Goal: Task Accomplishment & Management: Use online tool/utility

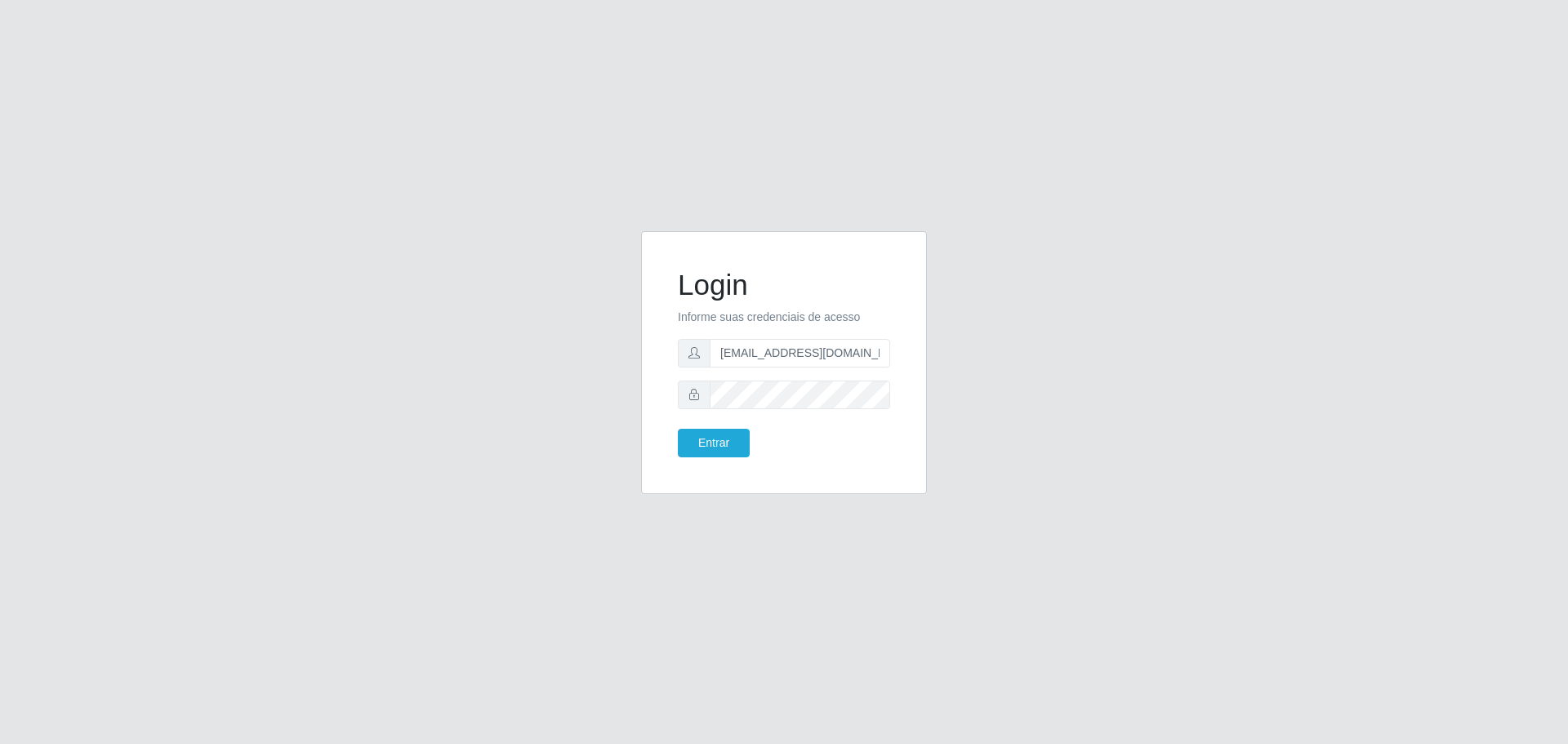
click at [678, 429] on button "Entrar" at bounding box center [714, 443] width 72 height 29
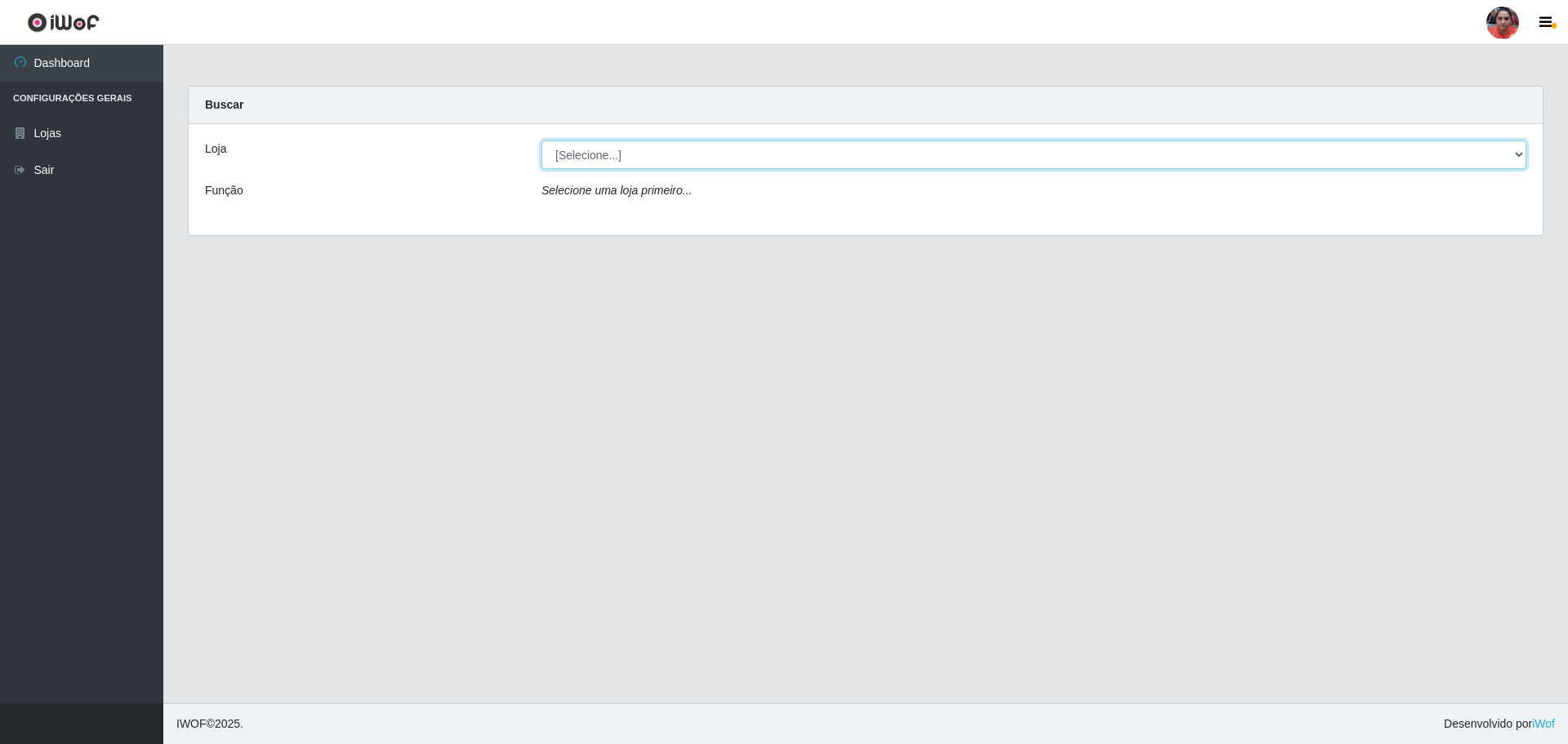
click at [612, 143] on select "[Selecione...] Mar Vermelho - Loja 05" at bounding box center [1034, 155] width 985 height 29
select select "252"
click at [542, 141] on select "[Selecione...] Mar Vermelho - Loja 05" at bounding box center [1034, 155] width 985 height 29
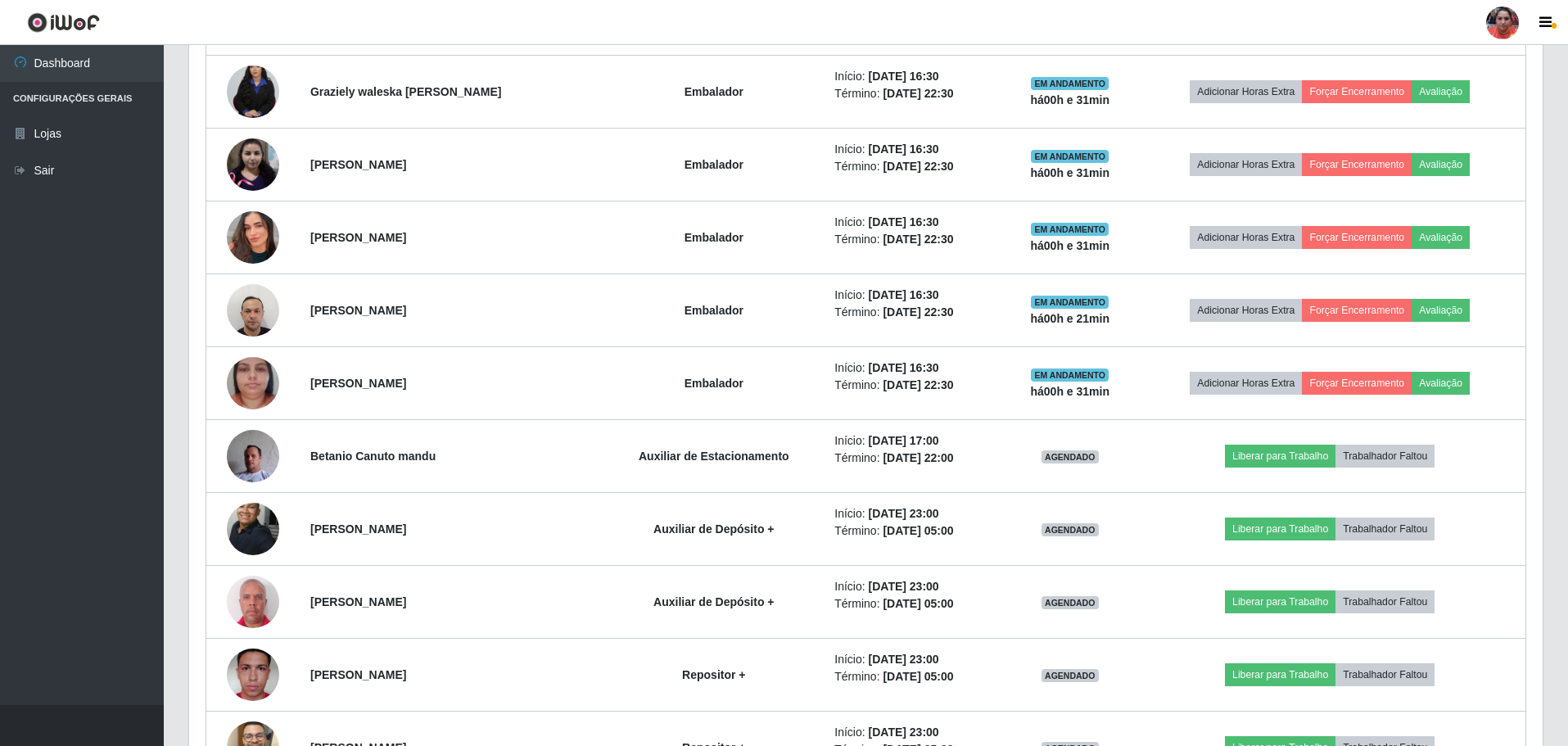
scroll to position [1828, 0]
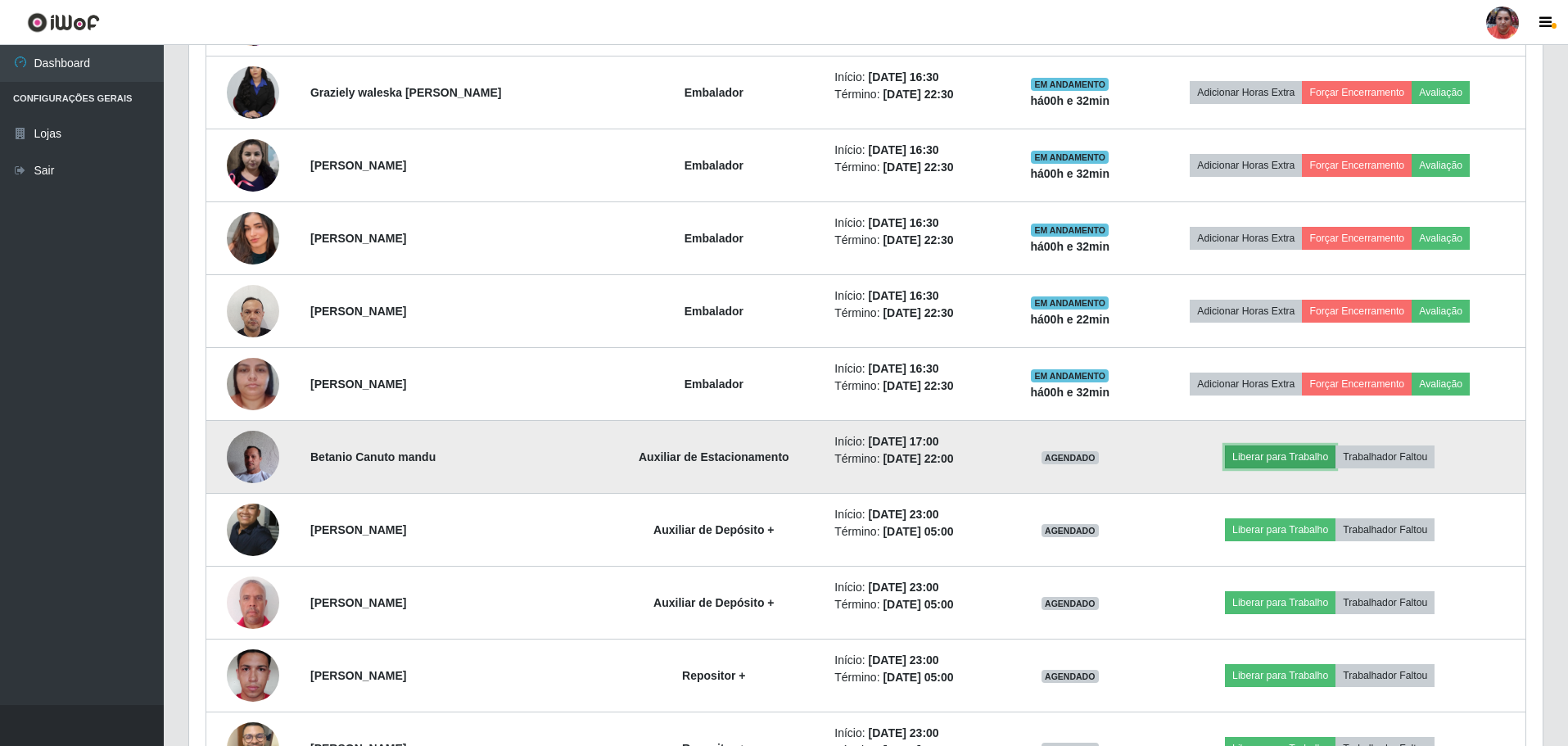
click at [1296, 456] on button "Liberar para Trabalho" at bounding box center [1280, 456] width 110 height 23
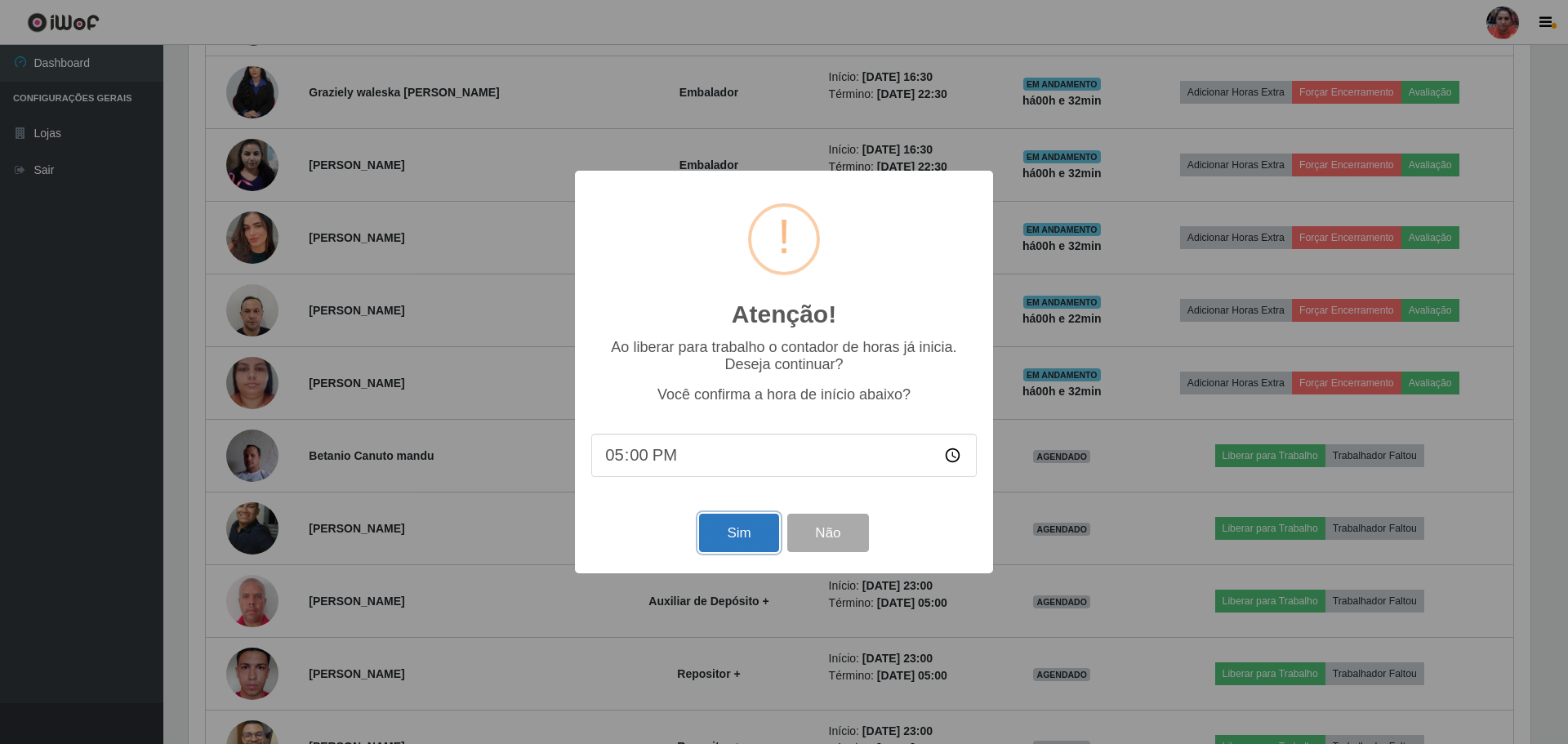
click at [747, 540] on button "Sim" at bounding box center [738, 533] width 79 height 39
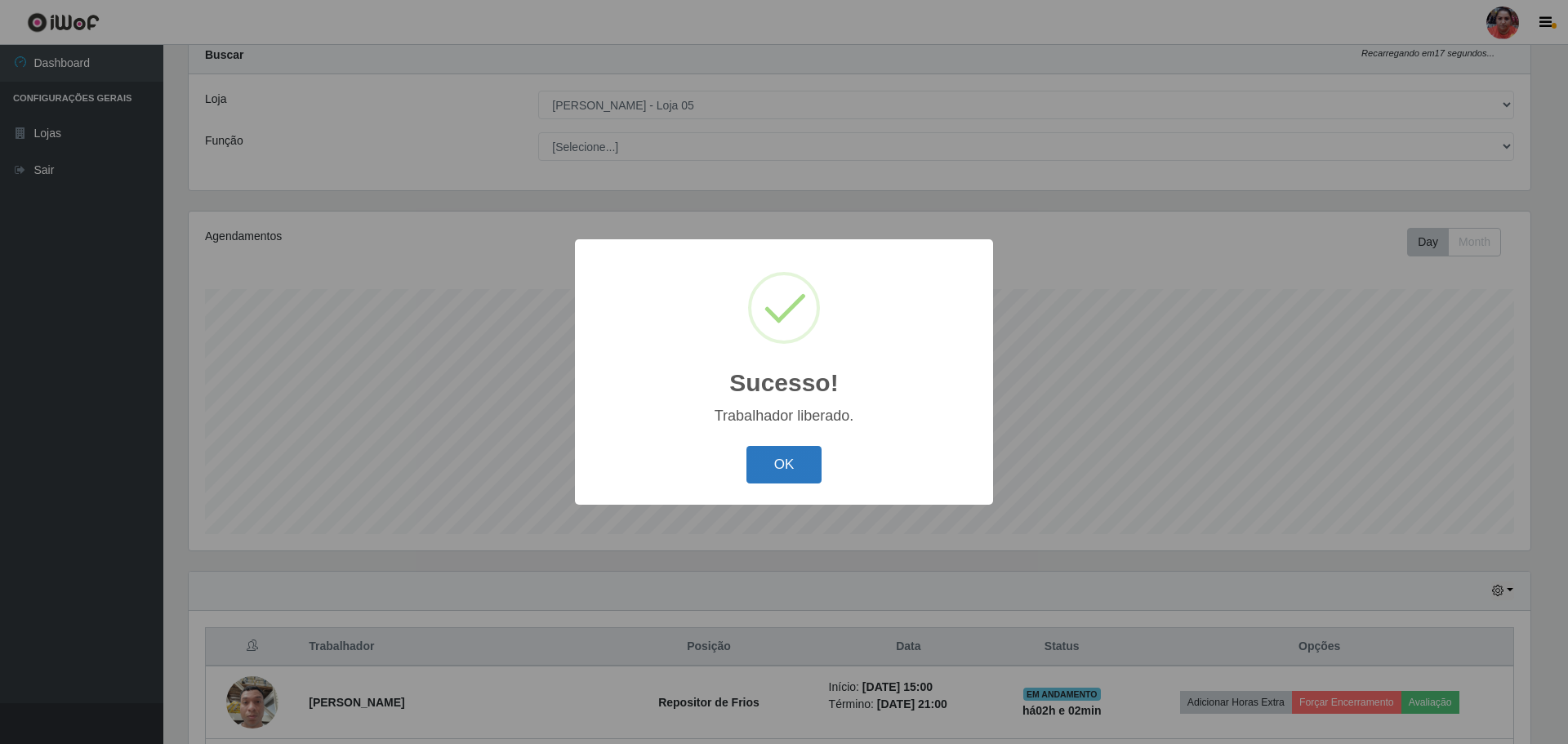
click at [769, 467] on button "OK" at bounding box center [784, 465] width 76 height 39
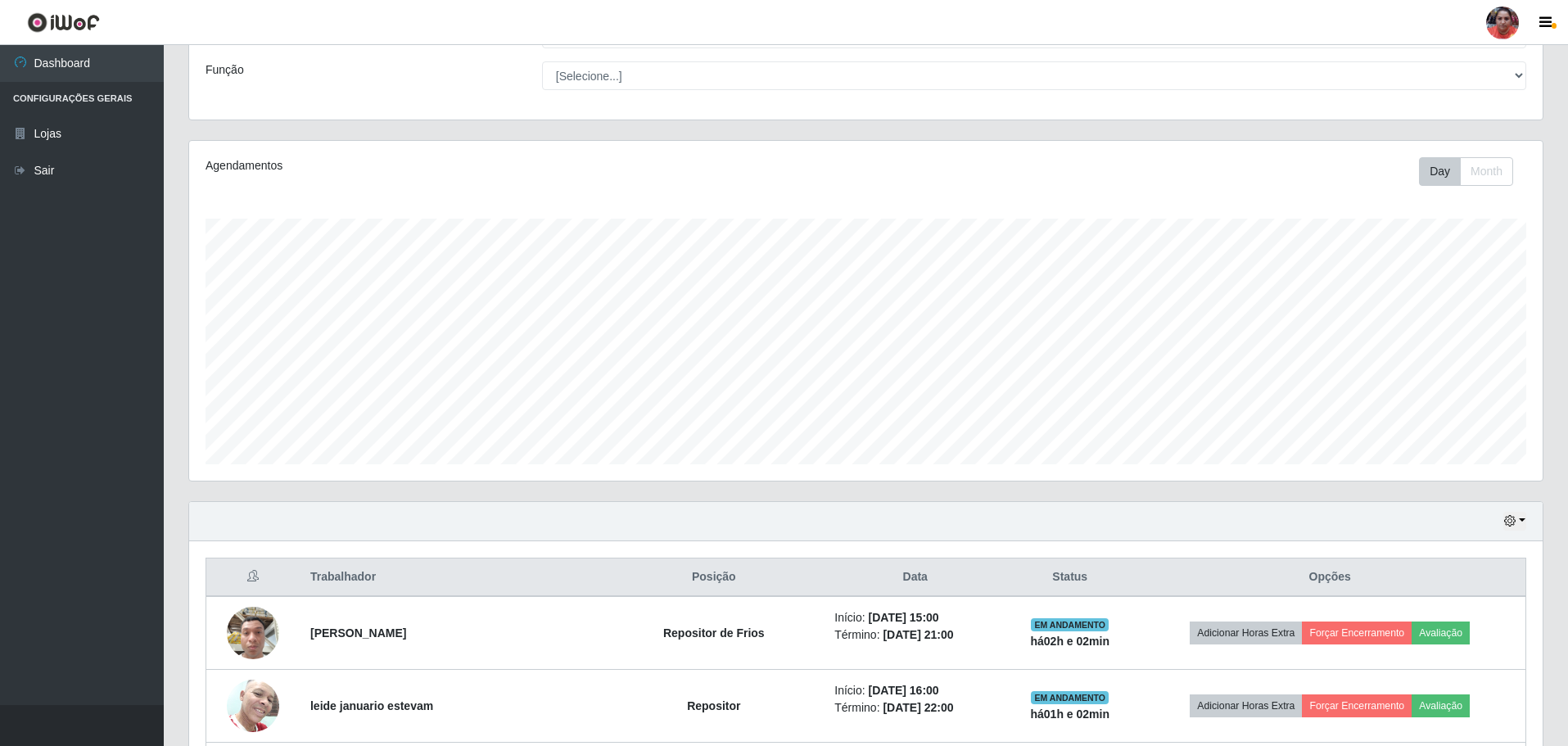
scroll to position [0, 0]
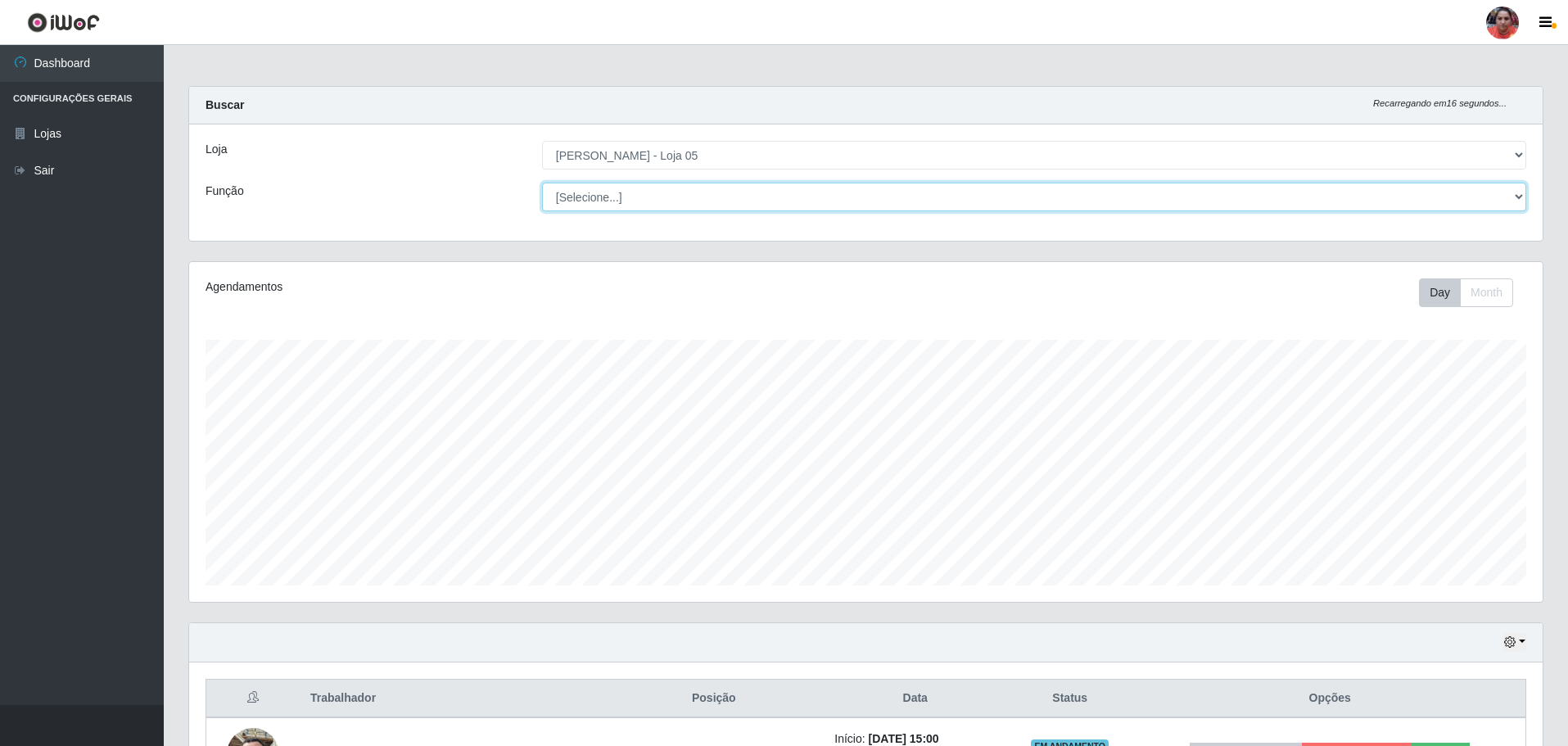
click at [620, 193] on select "[Selecione...] ASG ASG + ASG ++ Auxiliar de Depósito Auxiliar de Depósito + Aux…" at bounding box center [1034, 197] width 984 height 29
select select "22"
click at [542, 183] on select "[Selecione...] ASG ASG + ASG ++ Auxiliar de Depósito Auxiliar de Depósito + Aux…" at bounding box center [1034, 197] width 984 height 29
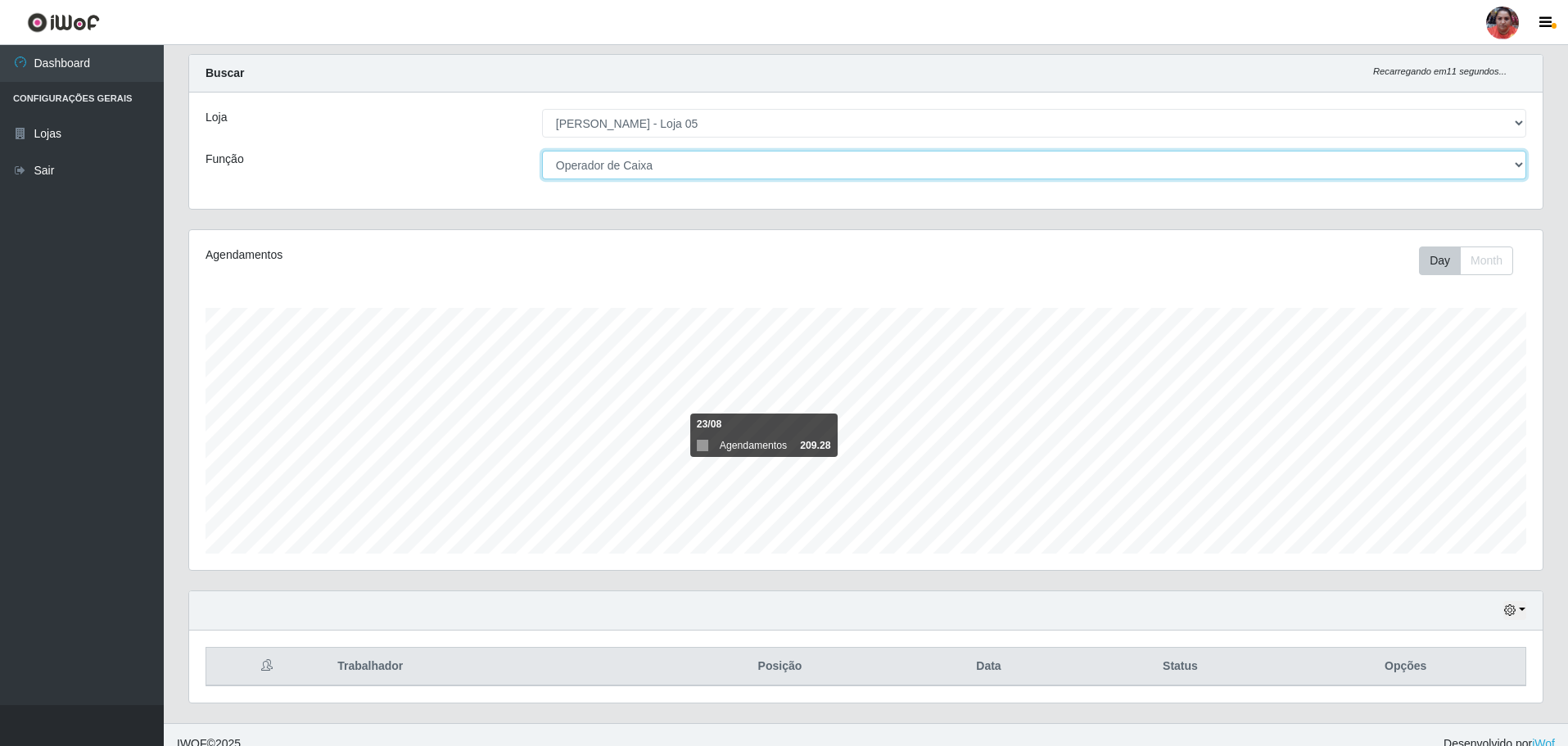
scroll to position [50, 0]
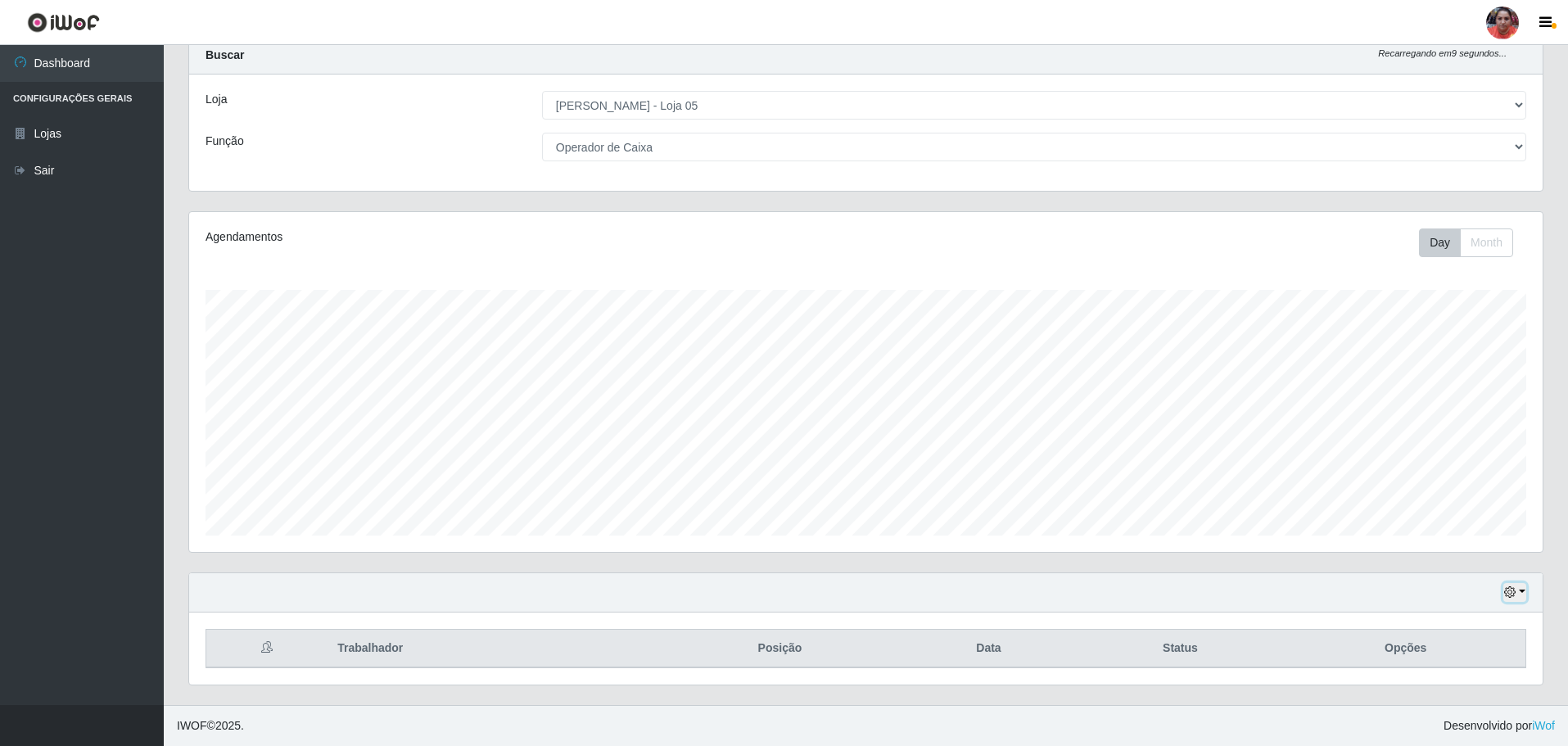
click at [1519, 590] on button "button" at bounding box center [1515, 592] width 23 height 19
click at [1458, 505] on button "3 dias" at bounding box center [1460, 497] width 129 height 34
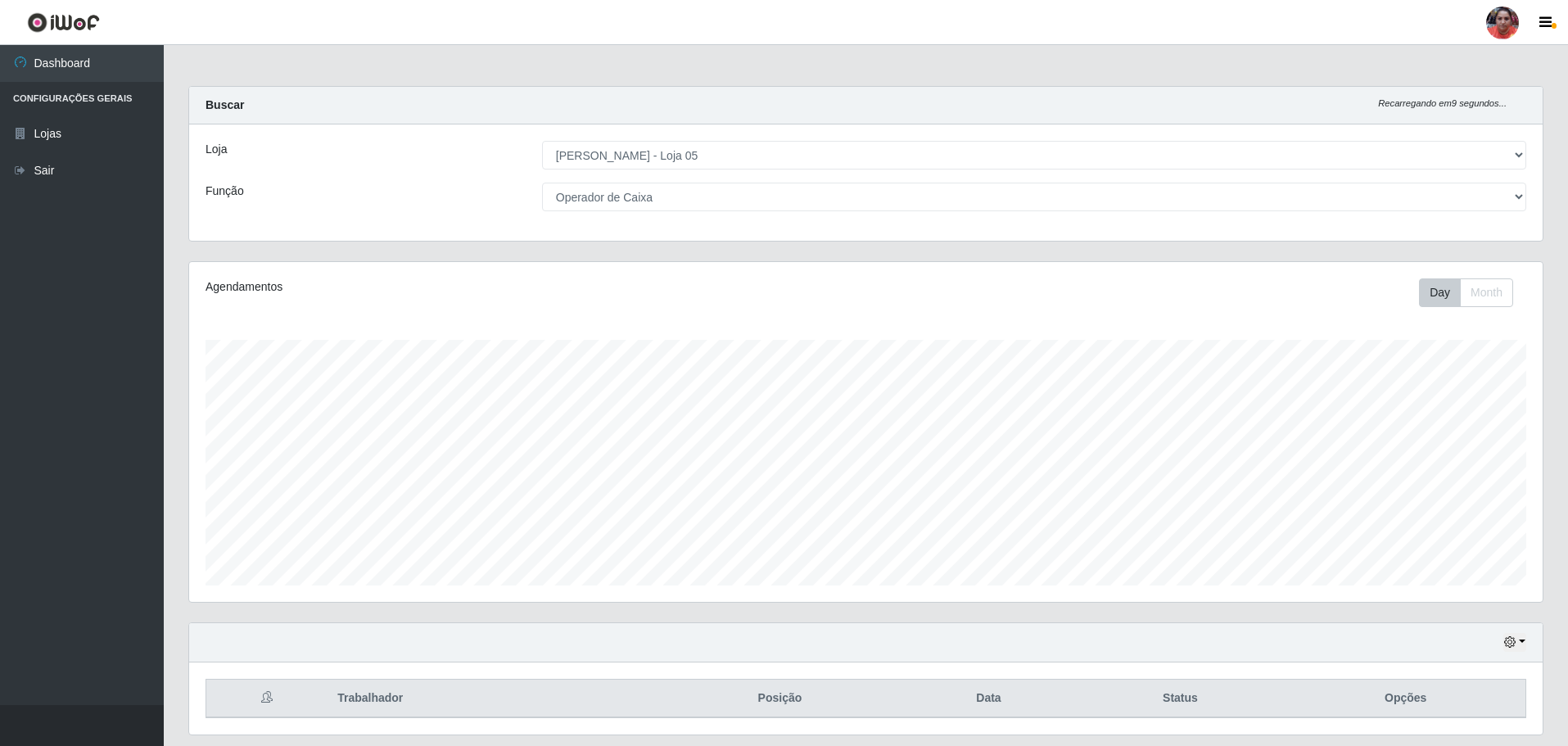
scroll to position [50, 0]
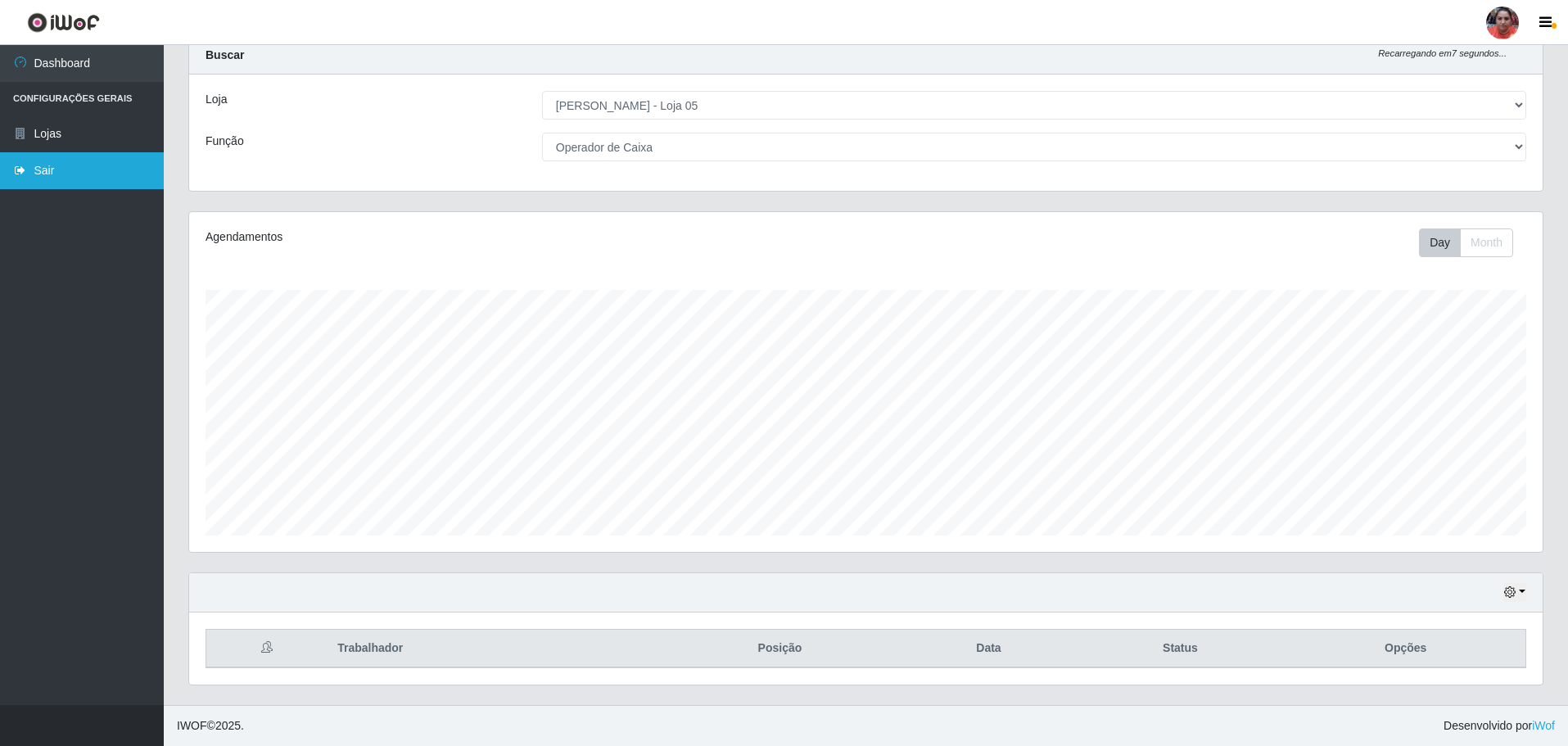
click at [74, 160] on link "Sair" at bounding box center [81, 170] width 164 height 37
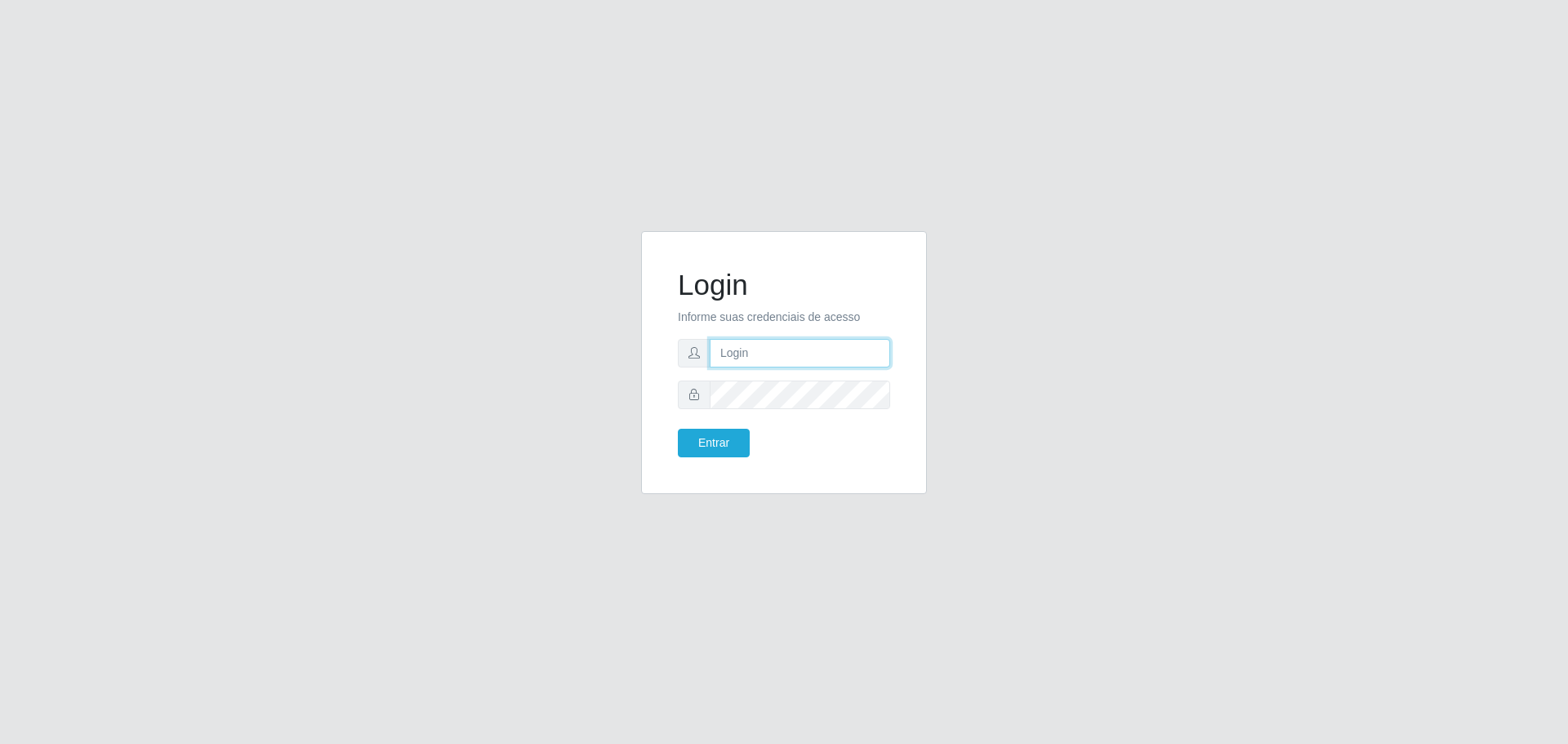
type input "[EMAIL_ADDRESS][DOMAIN_NAME]"
